Goal: Navigation & Orientation: Find specific page/section

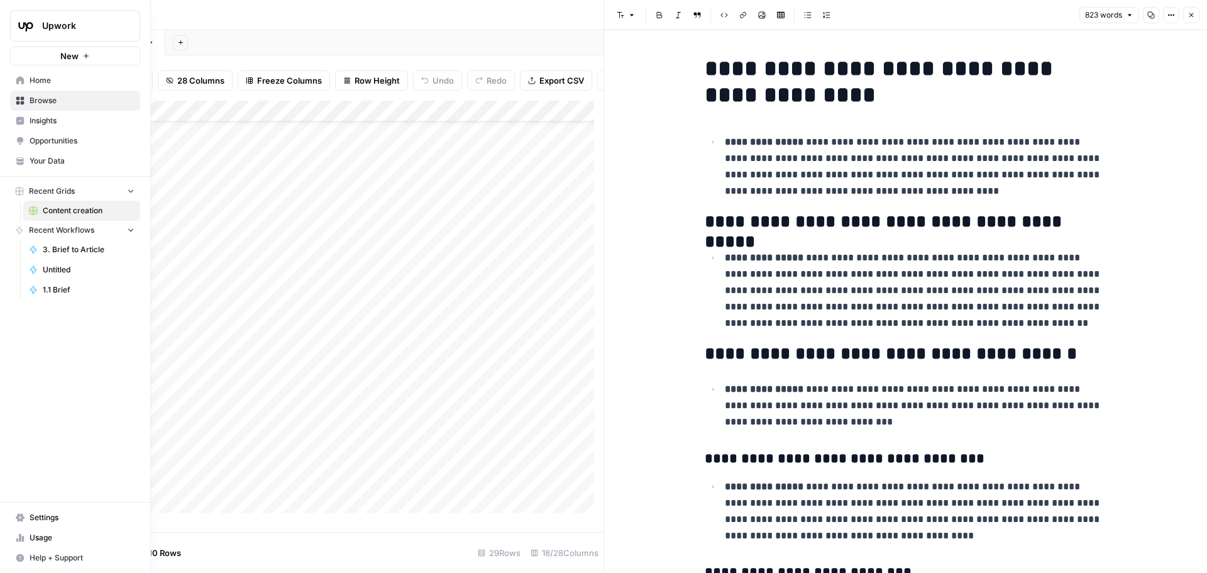
click at [16, 101] on icon at bounding box center [20, 100] width 9 height 9
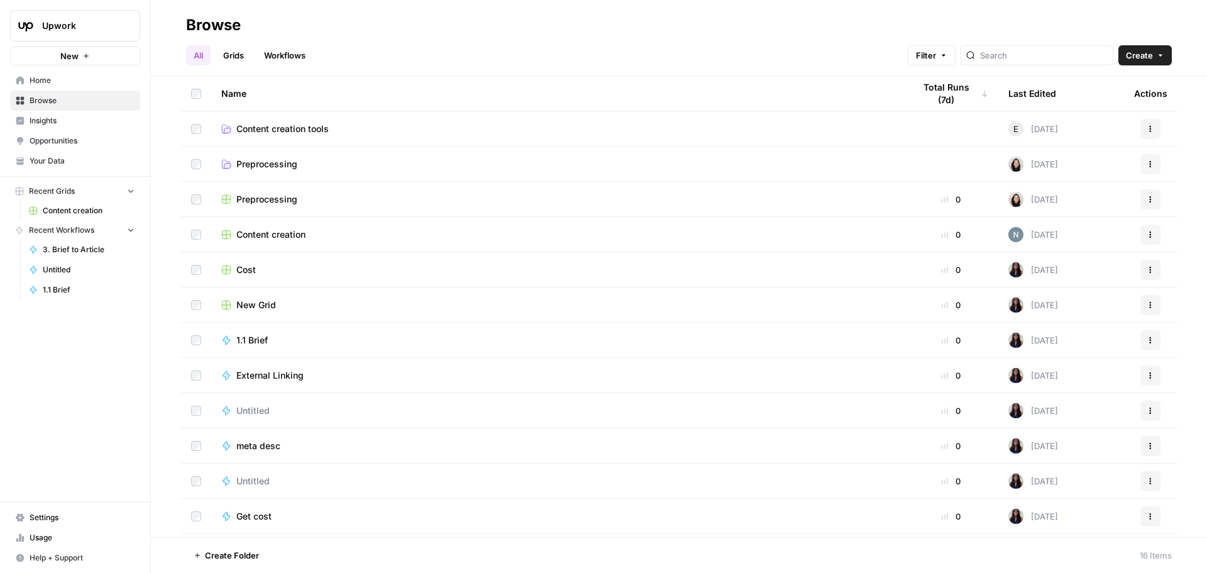
click at [71, 124] on span "Insights" at bounding box center [82, 120] width 105 height 11
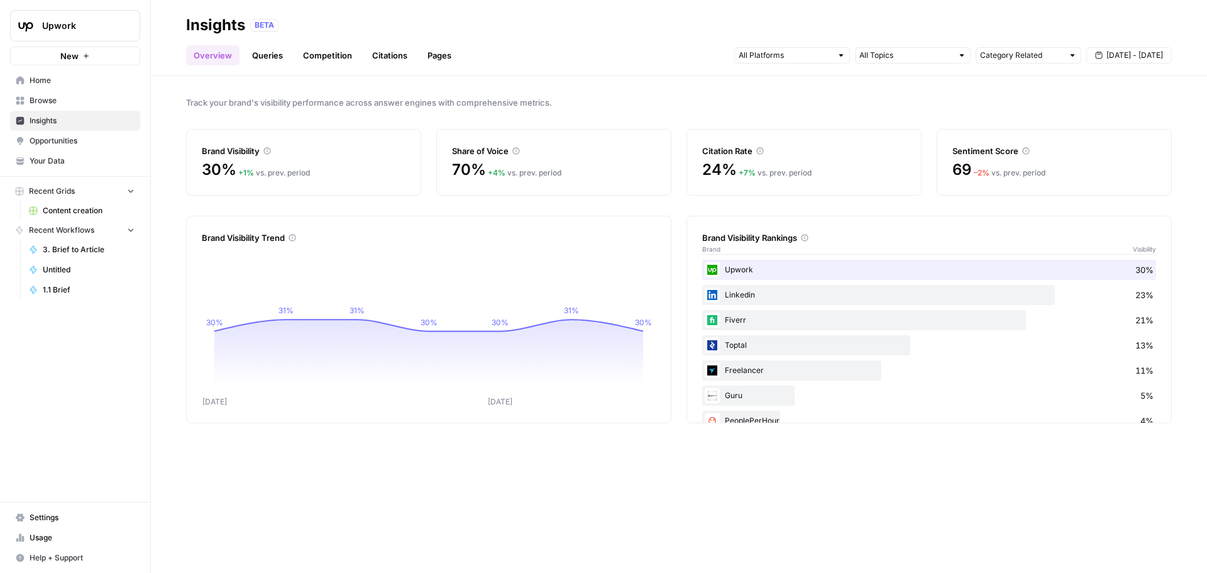
click at [65, 144] on span "Opportunities" at bounding box center [82, 140] width 105 height 11
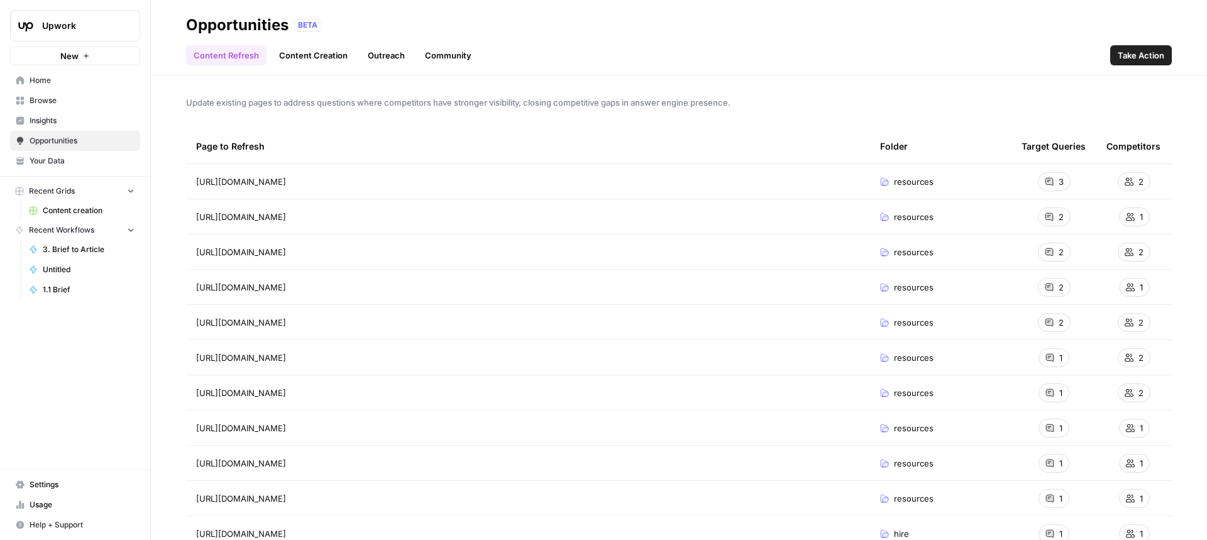
click at [49, 114] on link "Insights" at bounding box center [75, 121] width 130 height 20
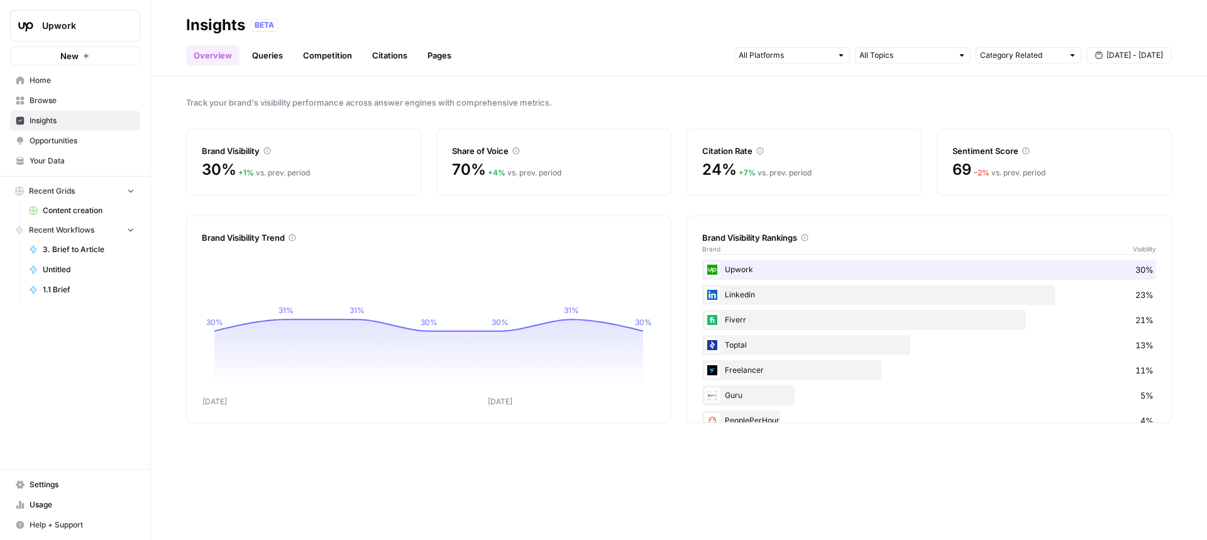
click at [270, 62] on link "Queries" at bounding box center [268, 55] width 46 height 20
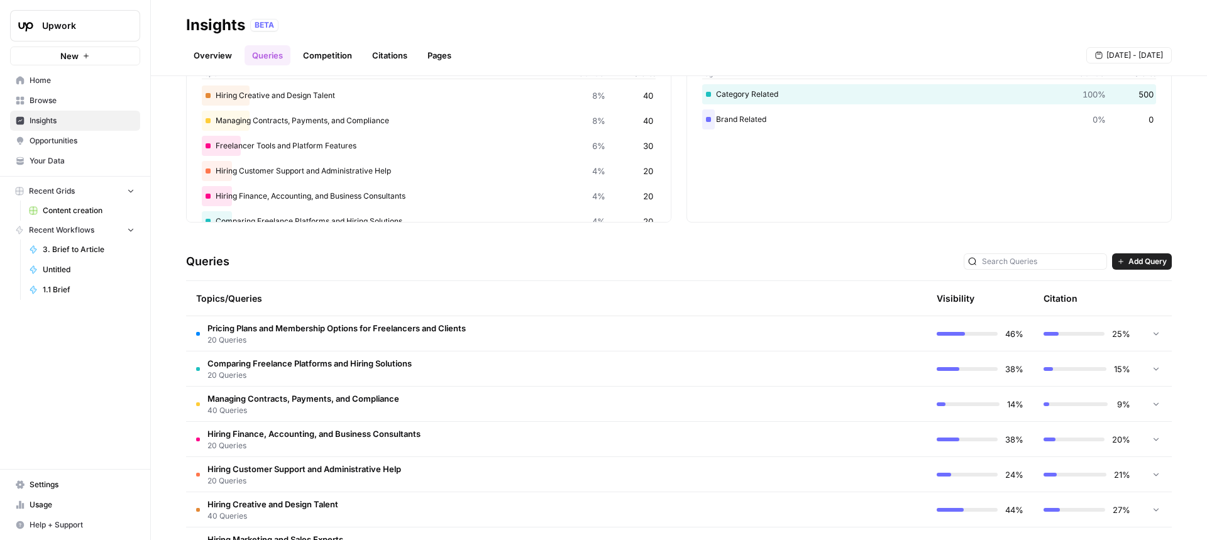
scroll to position [88, 0]
click at [1152, 406] on icon at bounding box center [1156, 404] width 9 height 9
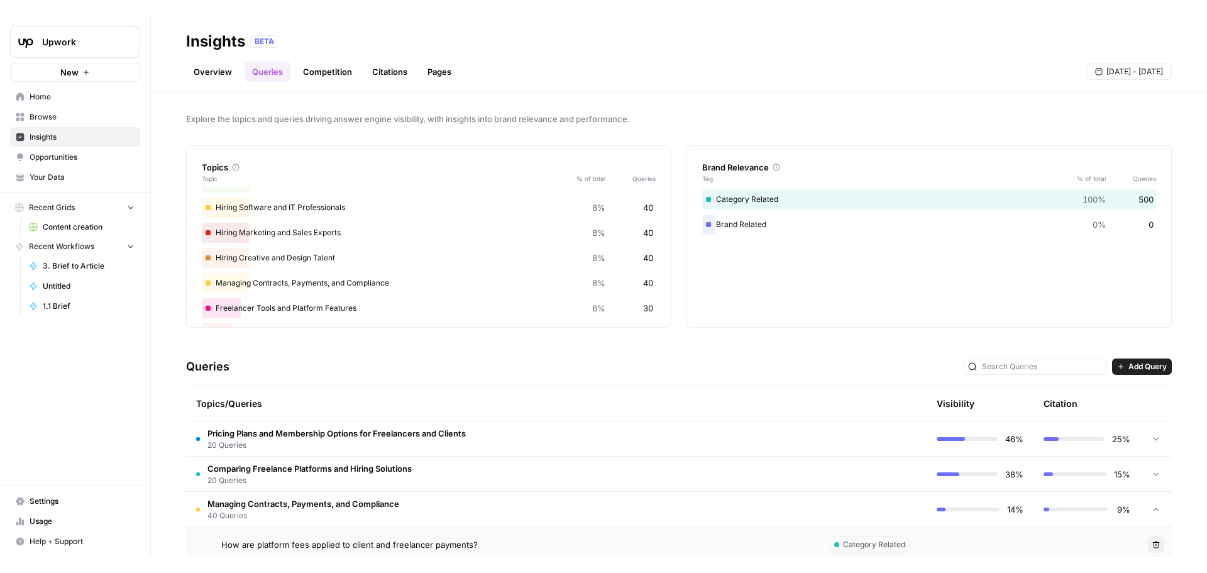
scroll to position [118, 0]
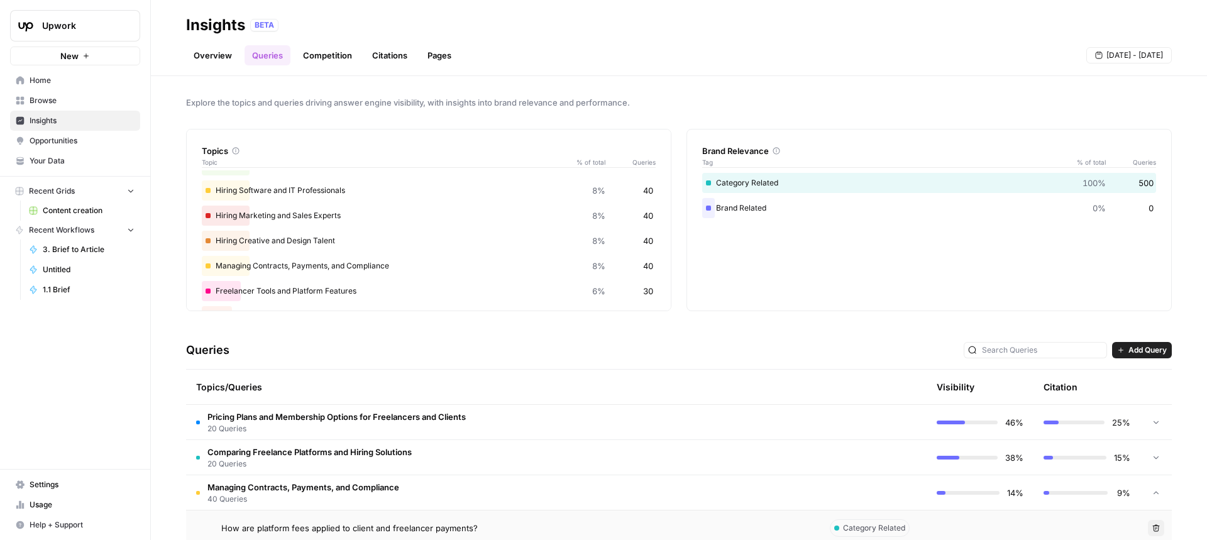
click at [75, 138] on span "Opportunities" at bounding box center [82, 140] width 105 height 11
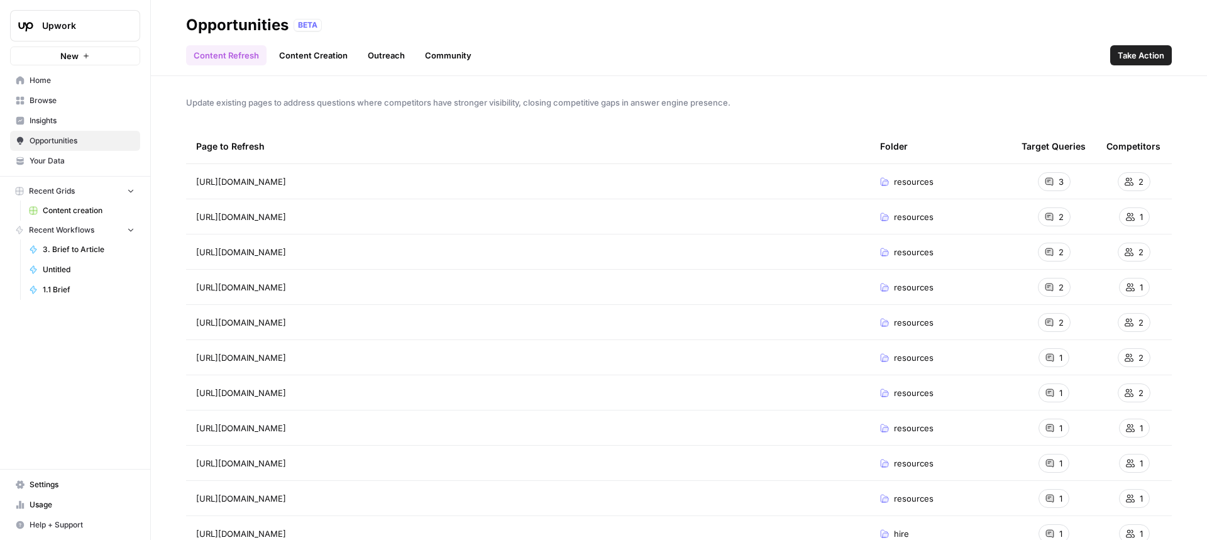
click at [431, 57] on link "Community" at bounding box center [448, 55] width 62 height 20
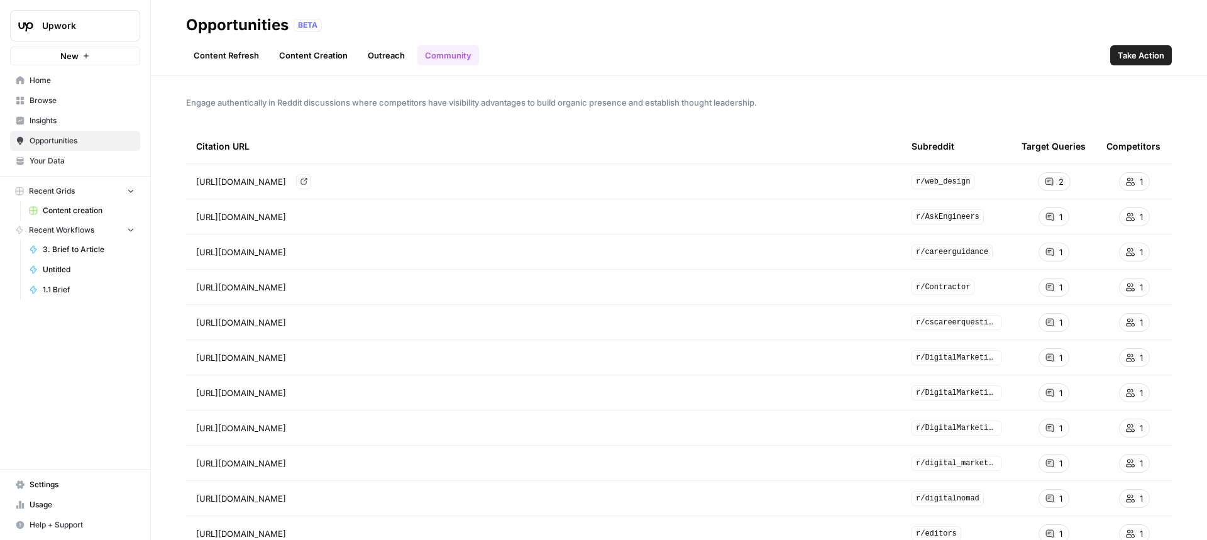
click at [307, 180] on icon "Go to page https://www.reddit.com/r/web_design/comments/17sxtfj/freelance_how_d…" at bounding box center [304, 182] width 6 height 6
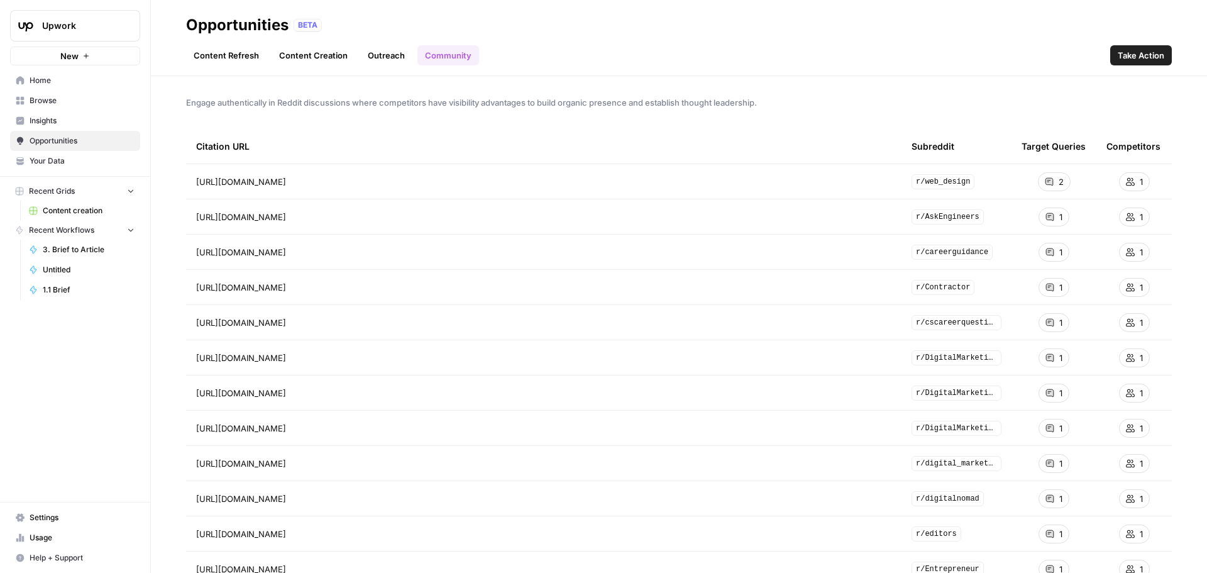
click at [364, 62] on link "Outreach" at bounding box center [386, 55] width 52 height 20
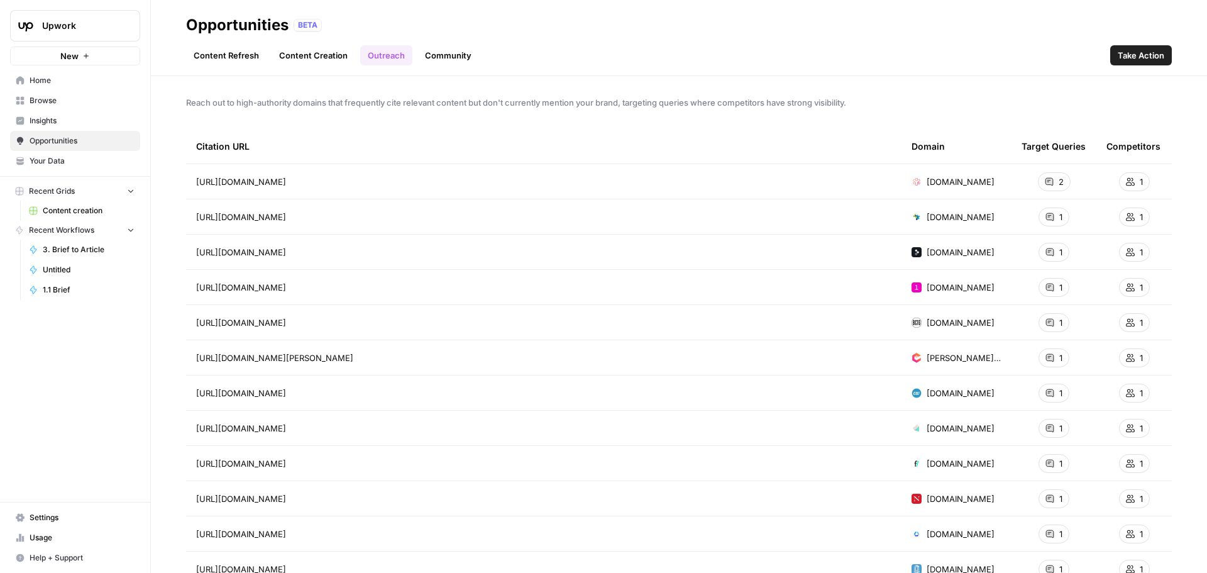
click at [337, 59] on link "Content Creation" at bounding box center [314, 55] width 84 height 20
